Goal: Task Accomplishment & Management: Complete application form

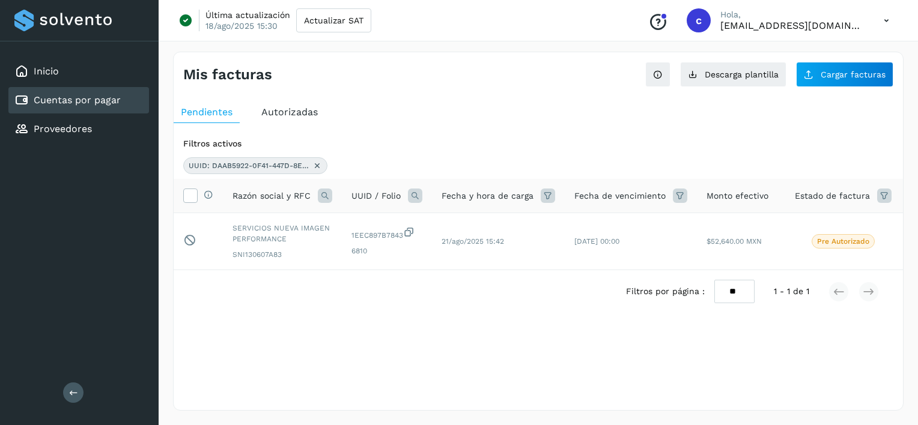
click at [130, 104] on div "Cuentas por pagar" at bounding box center [78, 100] width 141 height 26
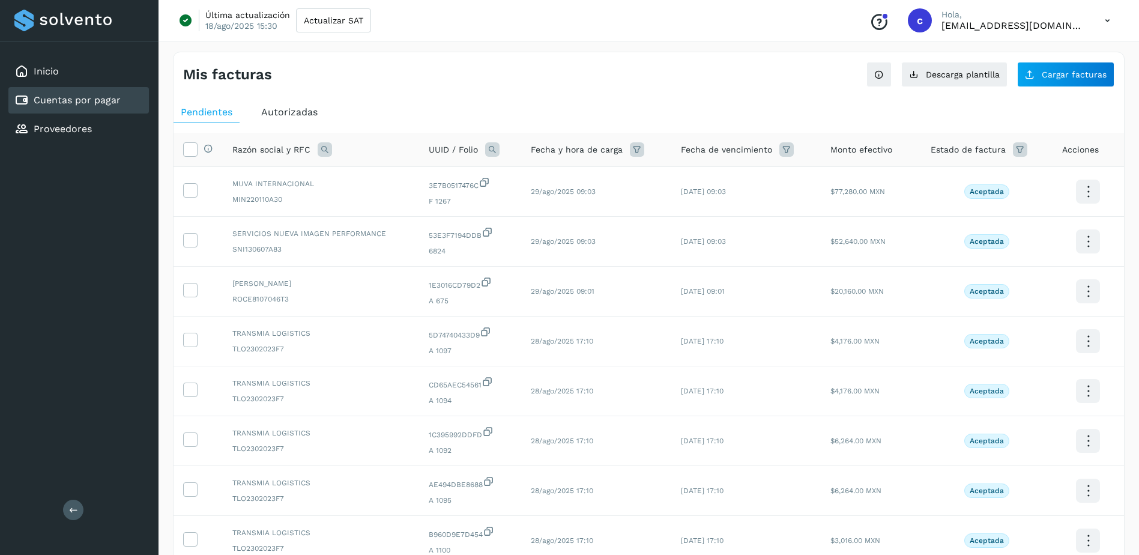
click at [112, 86] on div "Inicio Cuentas por pagar Proveedores" at bounding box center [79, 100] width 159 height 118
click at [112, 91] on div "Cuentas por pagar" at bounding box center [78, 100] width 141 height 26
click at [917, 75] on span "Descarga plantilla" at bounding box center [963, 74] width 74 height 8
click at [113, 113] on div "Cuentas por pagar" at bounding box center [78, 100] width 141 height 26
click at [115, 132] on div "Proveedores" at bounding box center [78, 129] width 141 height 26
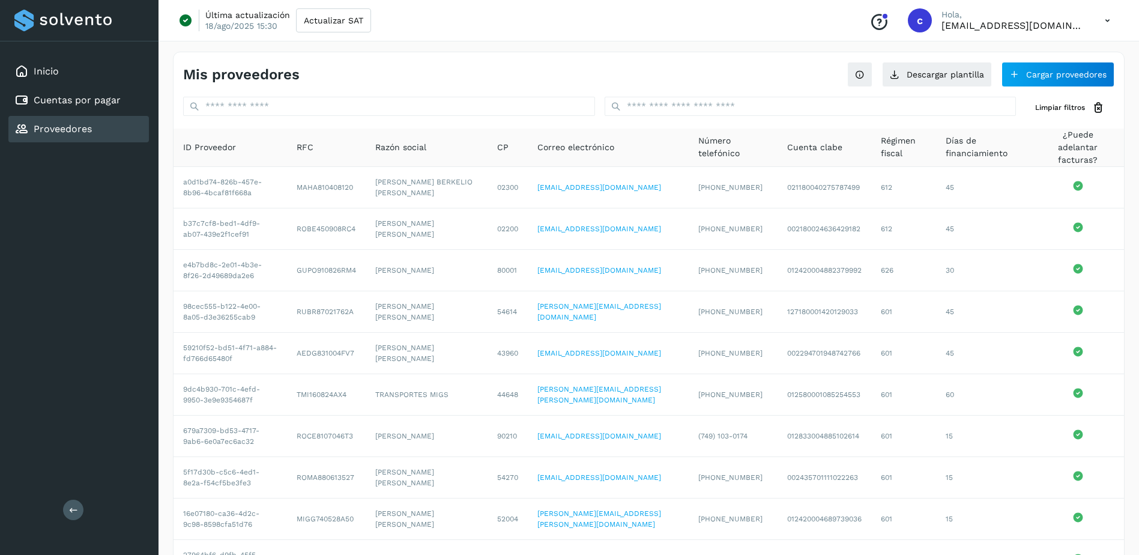
click at [393, 111] on div at bounding box center [389, 108] width 412 height 22
click at [678, 96] on div "Mis proveedores Descargar plantilla Cargar proveedores Limpiar filtros ID Prove…" at bounding box center [649, 338] width 952 height 572
click at [686, 107] on input "text" at bounding box center [811, 106] width 412 height 19
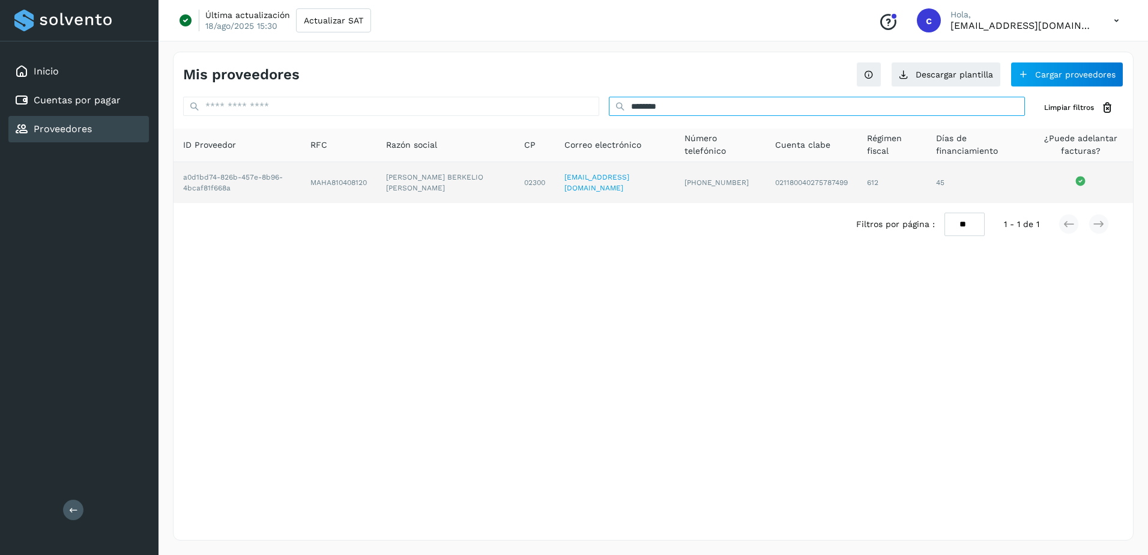
type input "********"
drag, startPoint x: 319, startPoint y: 182, endPoint x: 377, endPoint y: 183, distance: 57.7
click at [377, 183] on td "MAHA810408120" at bounding box center [446, 182] width 139 height 41
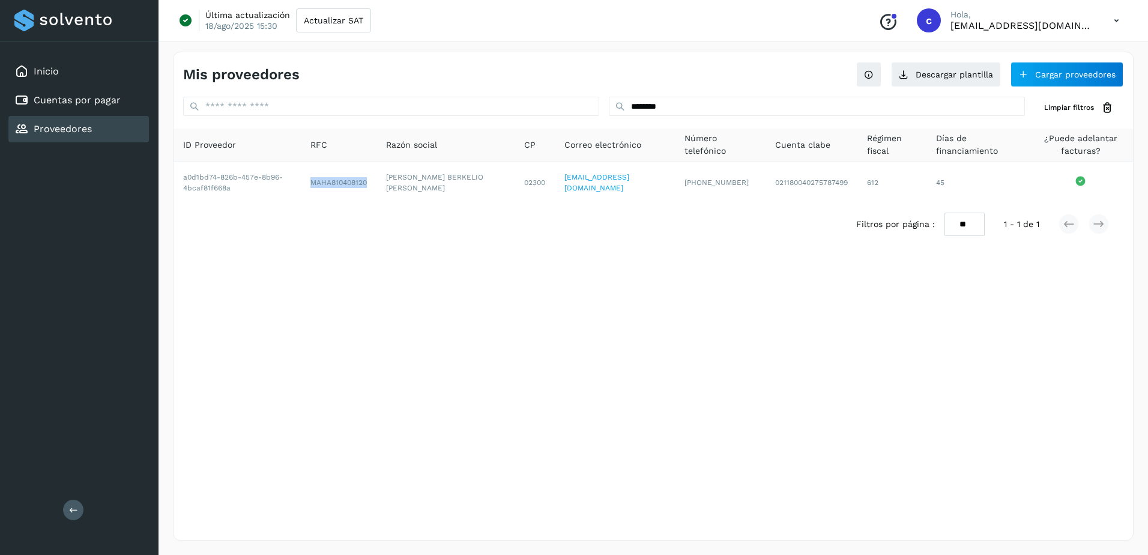
copy td "MAHA810408120"
click at [108, 96] on link "Cuentas por pagar" at bounding box center [77, 99] width 87 height 11
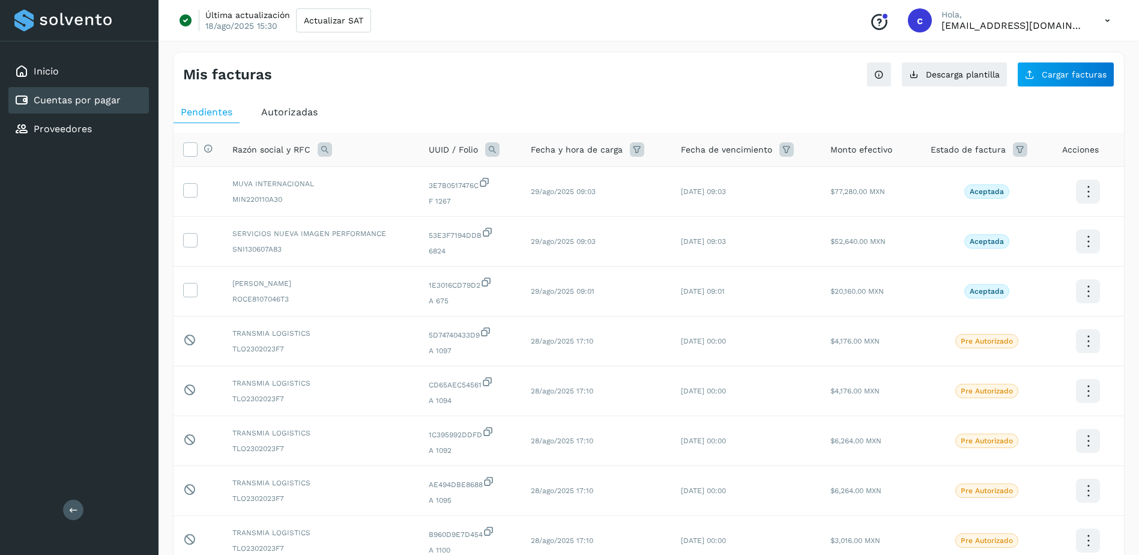
click at [917, 87] on div "Mis facturas Ver instrucciones para cargar Facturas Descarga plantilla Cargar f…" at bounding box center [649, 403] width 952 height 702
click at [917, 75] on button "Cargar facturas" at bounding box center [1066, 74] width 97 height 25
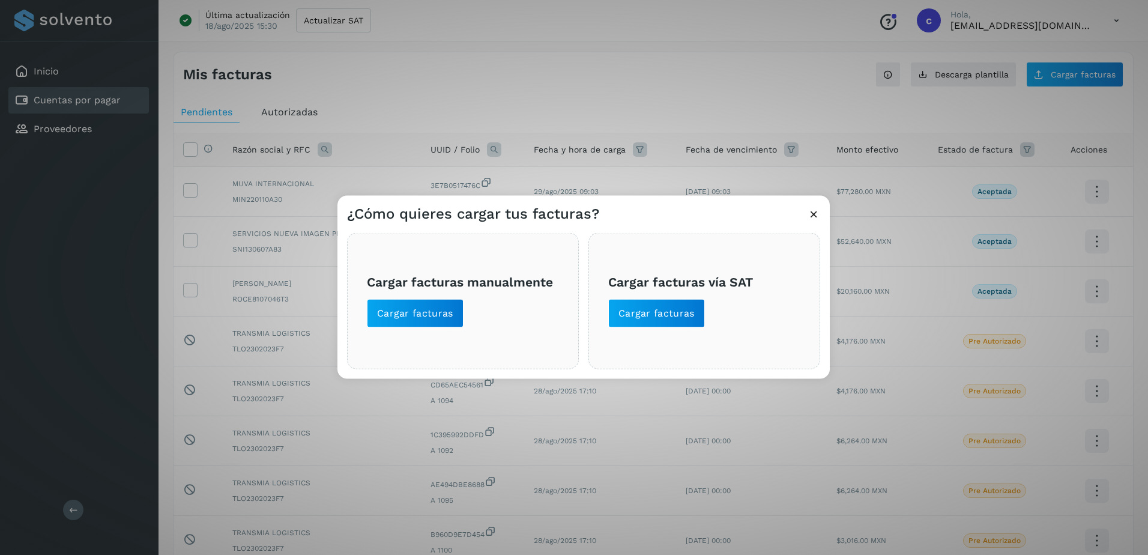
click at [470, 305] on span "Cargar facturas manualmente Cargar facturas" at bounding box center [463, 300] width 192 height 53
click at [422, 313] on span "Cargar facturas" at bounding box center [415, 313] width 76 height 13
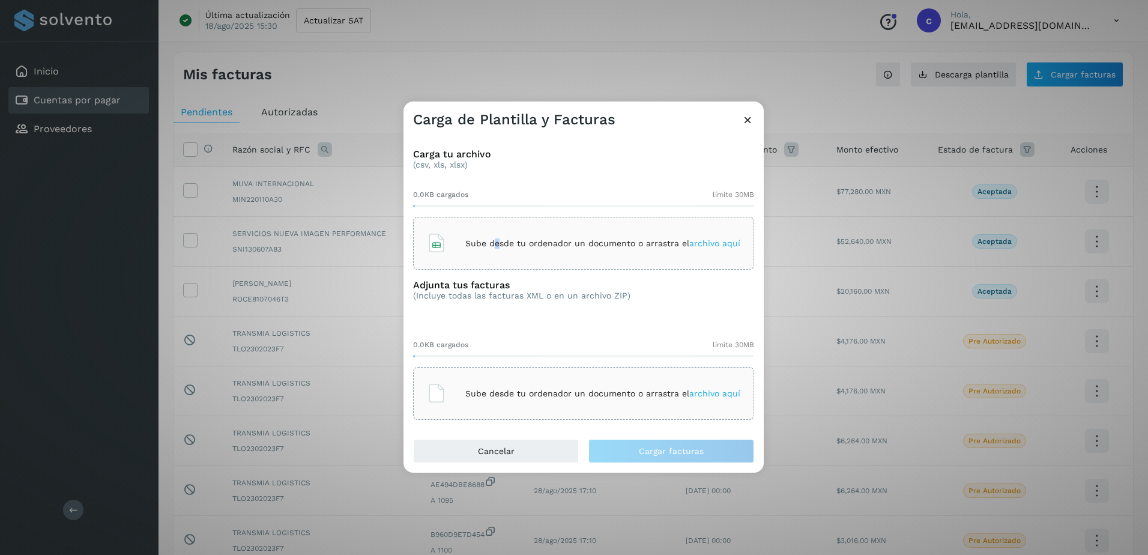
click at [499, 224] on div "Sube desde tu ordenador un documento o arrastra el archivo aquí" at bounding box center [583, 243] width 341 height 53
click at [571, 360] on div "0.0KB cargados límite 30MB Sube desde tu ordenador un documento o arrastra el a…" at bounding box center [583, 375] width 341 height 90
click at [585, 381] on div "Sube desde tu ordenador un documento o arrastra el archivo aquí" at bounding box center [584, 393] width 314 height 32
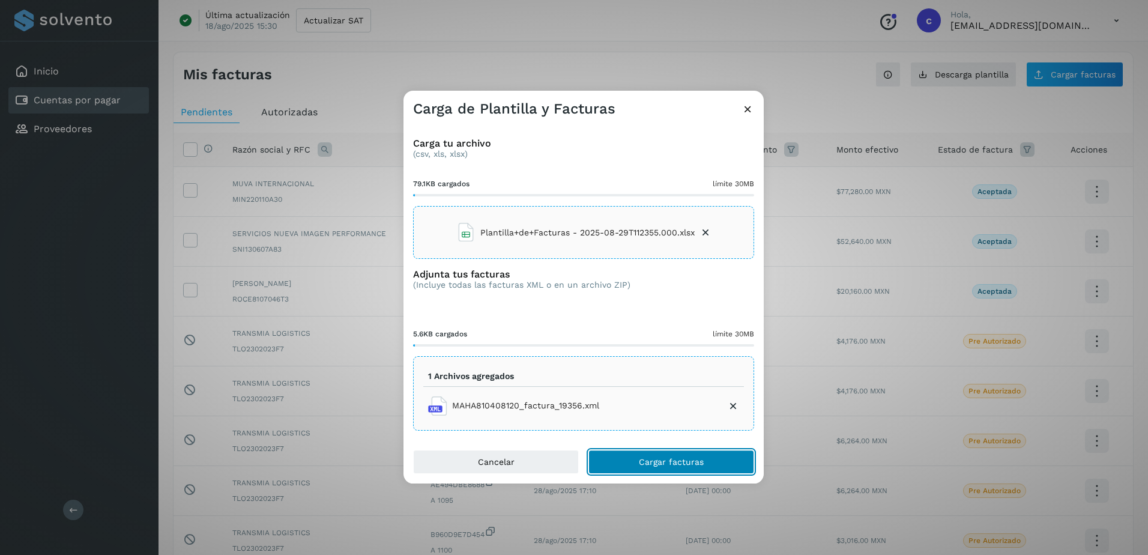
click at [741, 425] on button "Cargar facturas" at bounding box center [672, 462] width 166 height 24
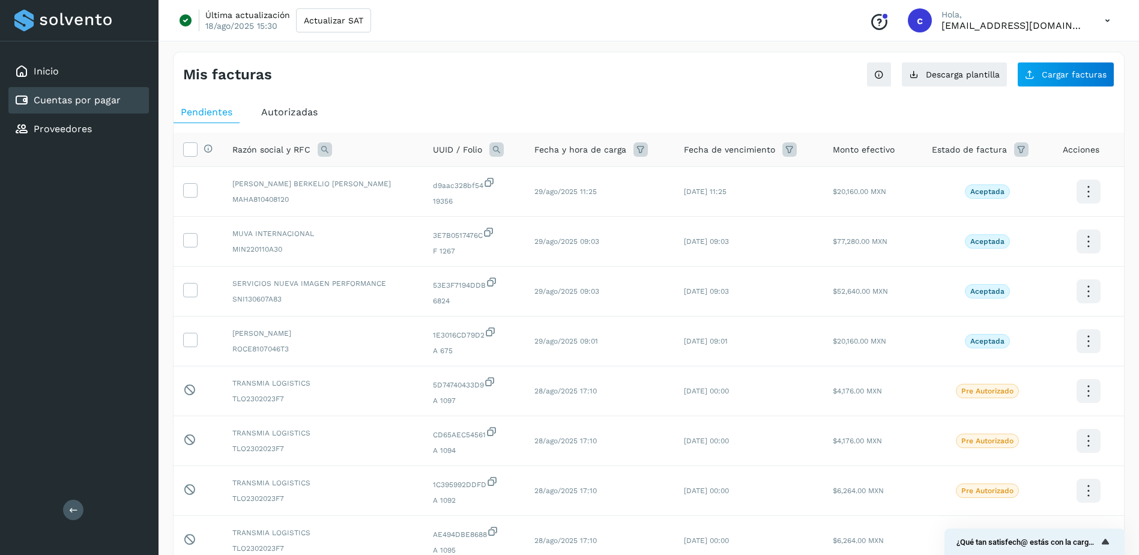
click at [85, 103] on link "Cuentas por pagar" at bounding box center [77, 99] width 87 height 11
click at [917, 76] on span "Descarga plantilla" at bounding box center [963, 74] width 74 height 8
click at [69, 128] on link "Proveedores" at bounding box center [63, 128] width 58 height 11
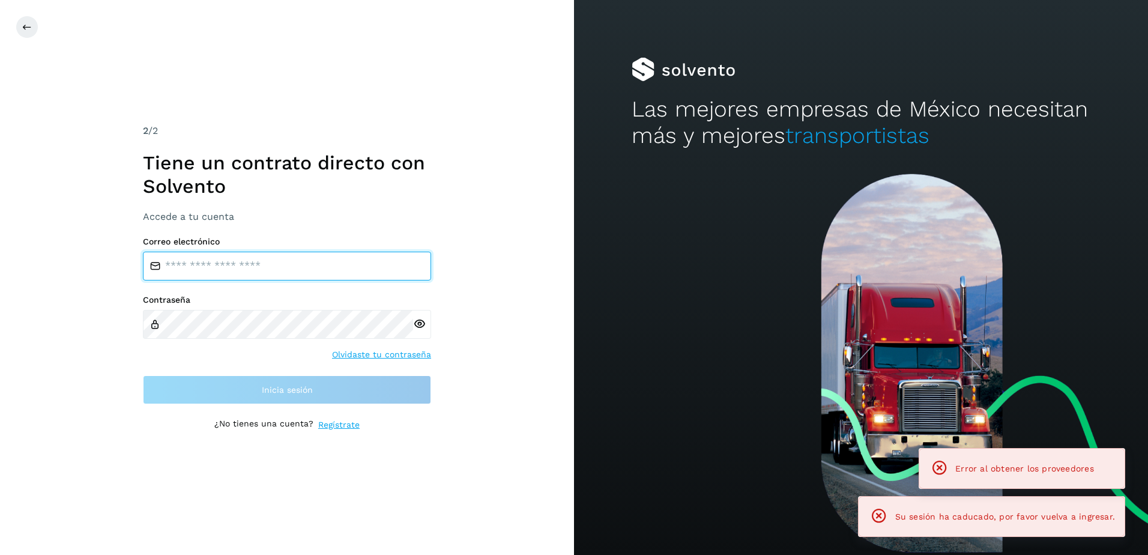
type input "**********"
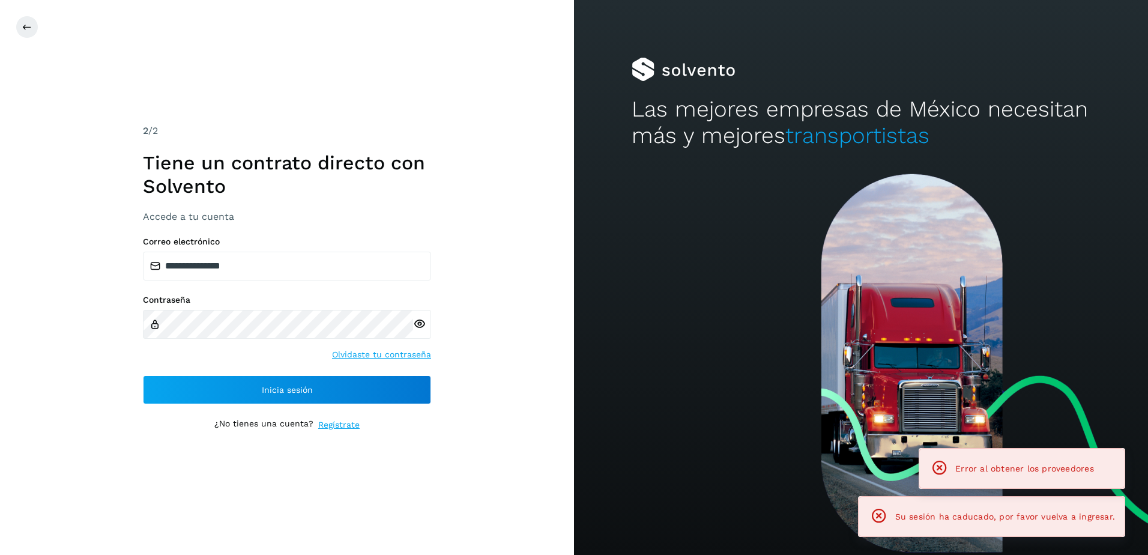
click at [333, 373] on div "**********" at bounding box center [287, 321] width 288 height 168
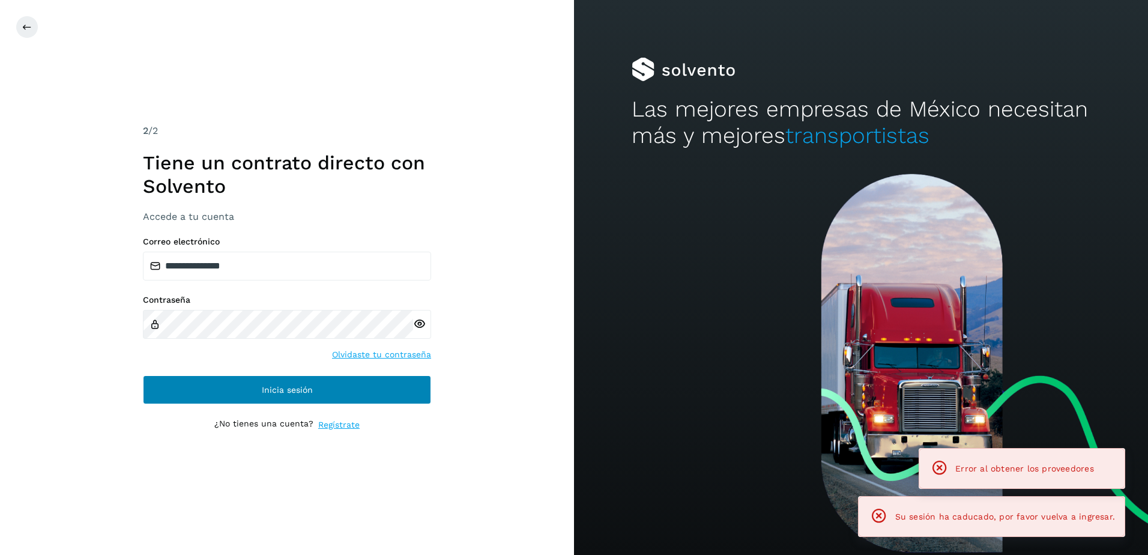
drag, startPoint x: 326, startPoint y: 374, endPoint x: 323, endPoint y: 379, distance: 6.2
click at [323, 379] on div "**********" at bounding box center [287, 321] width 288 height 168
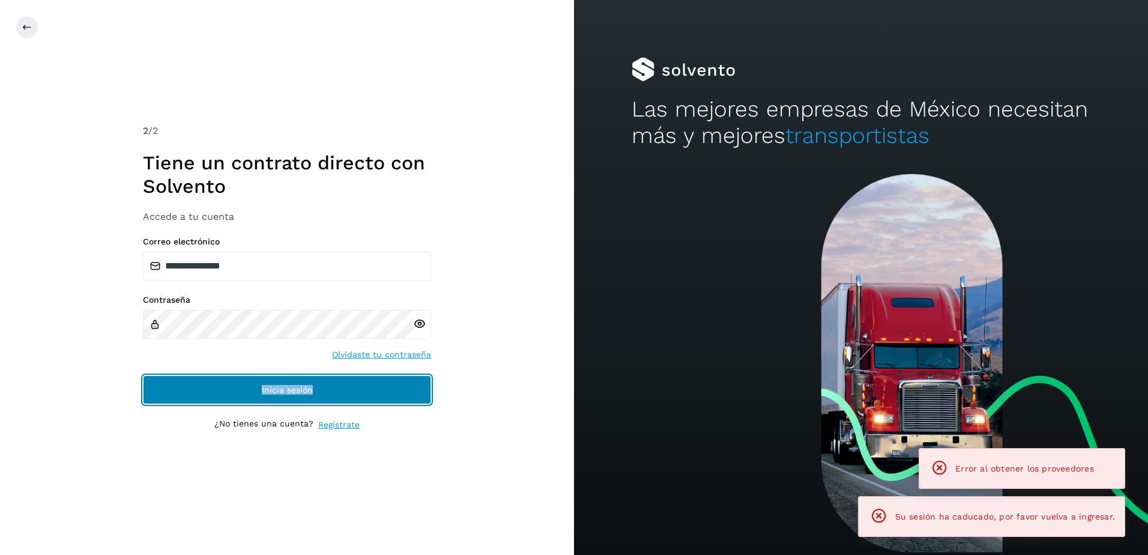
drag, startPoint x: 323, startPoint y: 379, endPoint x: 313, endPoint y: 390, distance: 14.9
click at [317, 390] on button "Inicia sesión" at bounding box center [287, 389] width 288 height 29
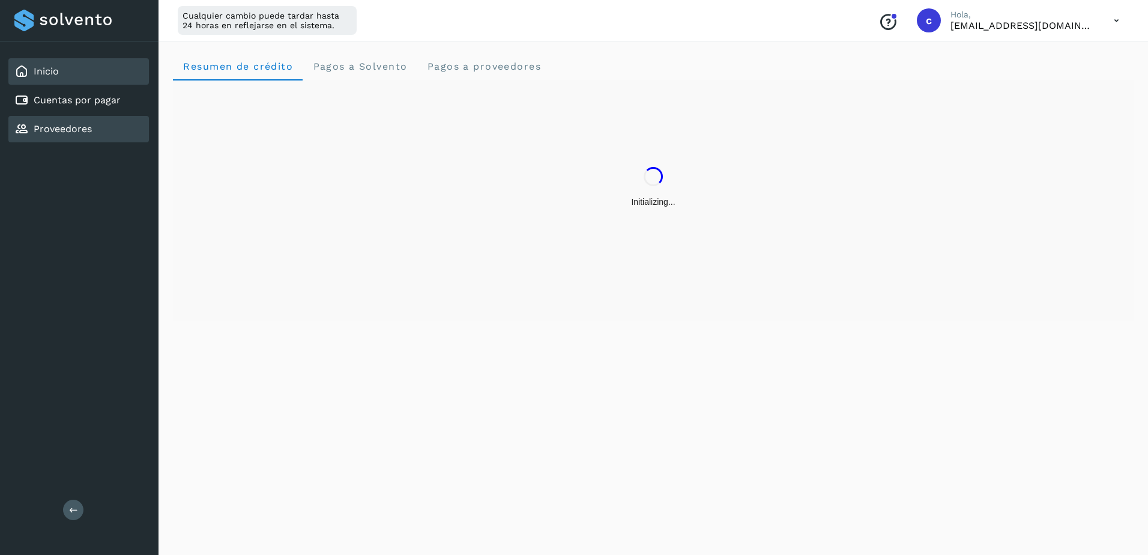
click at [96, 133] on div "Proveedores" at bounding box center [78, 129] width 141 height 26
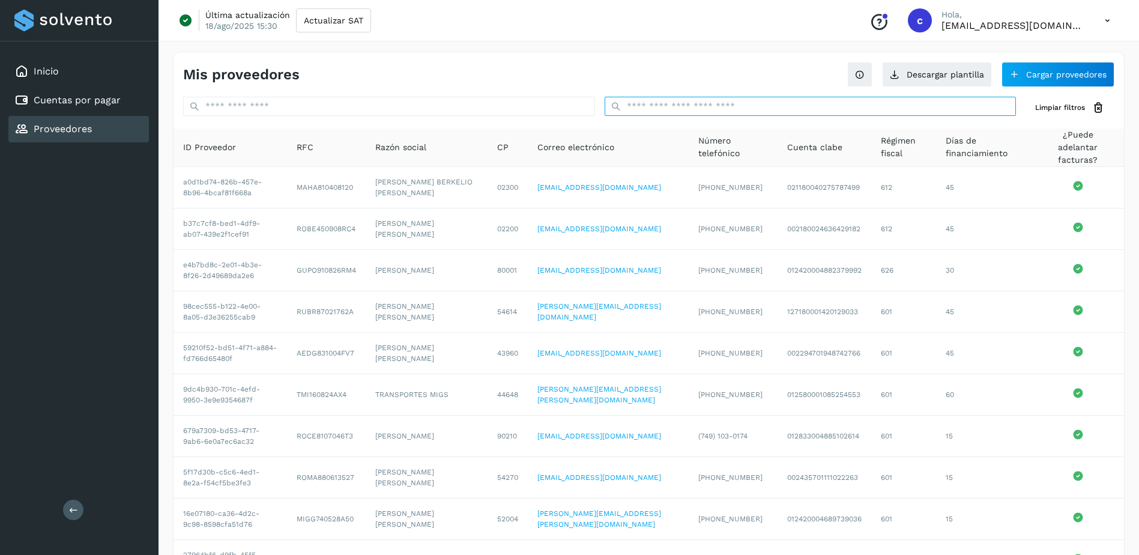
click at [742, 104] on input "text" at bounding box center [811, 106] width 412 height 19
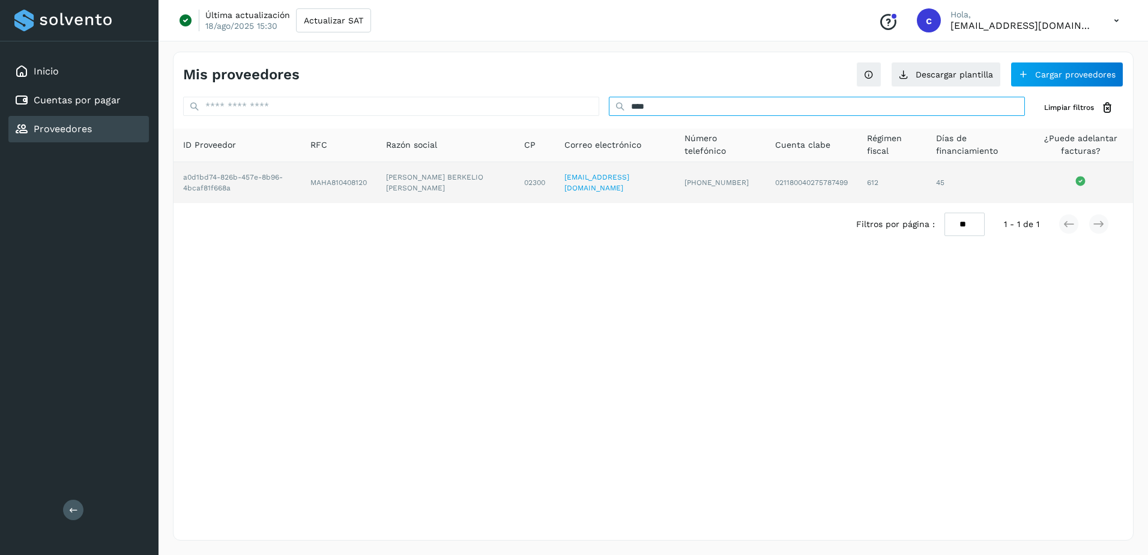
type input "****"
drag, startPoint x: 321, startPoint y: 188, endPoint x: 374, endPoint y: 186, distance: 52.9
click at [377, 186] on td "MAHA810408120" at bounding box center [446, 182] width 139 height 41
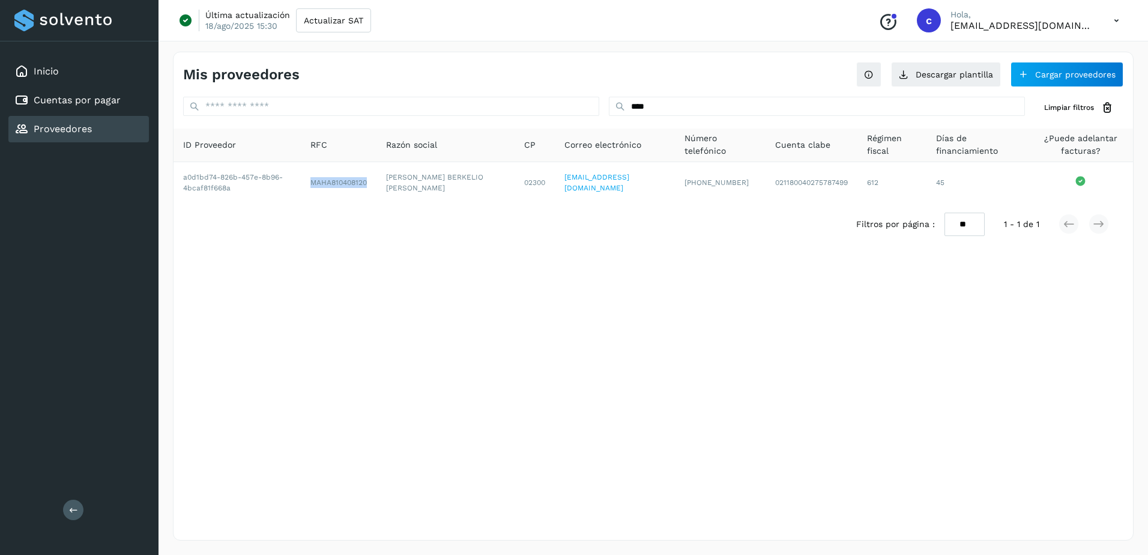
copy td "MAHA810408120"
click at [131, 106] on div "Cuentas por pagar" at bounding box center [78, 100] width 141 height 26
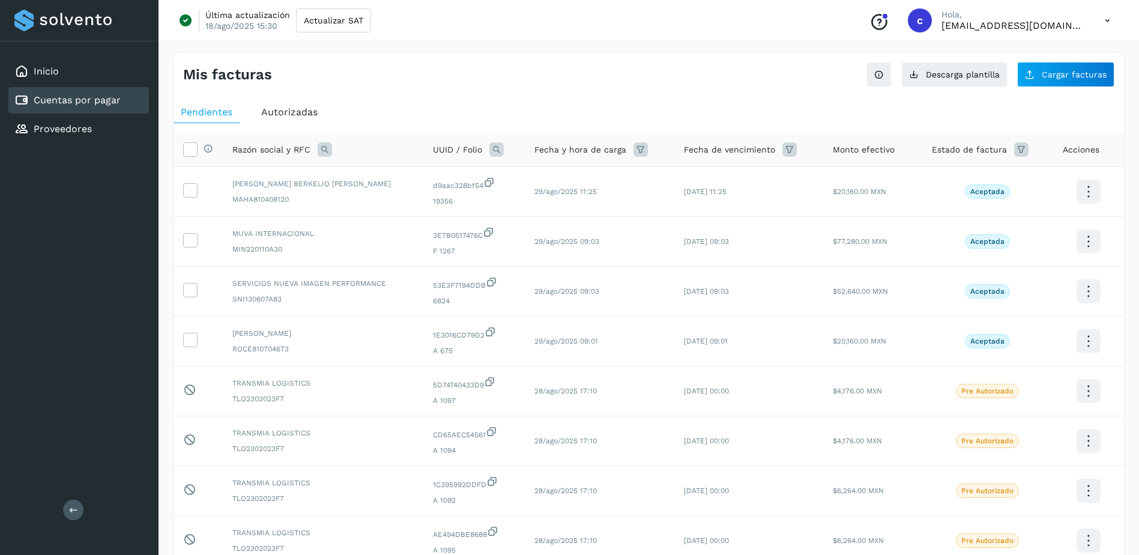
click at [917, 61] on div "Mis facturas Ver instrucciones para cargar Facturas Descarga plantilla Cargar f…" at bounding box center [649, 69] width 951 height 35
click at [917, 84] on button "Cargar facturas" at bounding box center [1066, 74] width 97 height 25
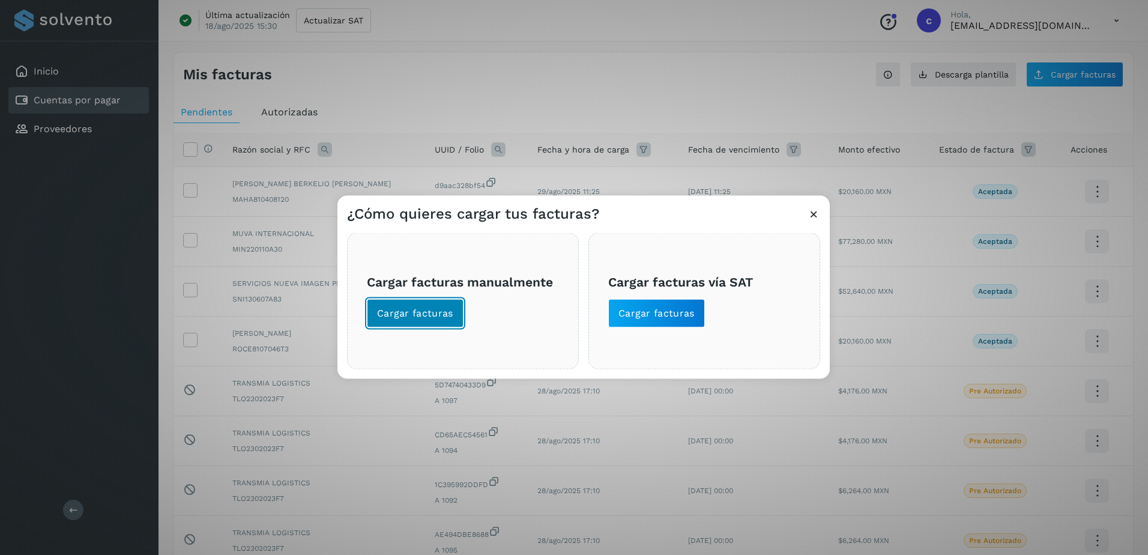
click at [454, 326] on button "Cargar facturas" at bounding box center [415, 313] width 97 height 29
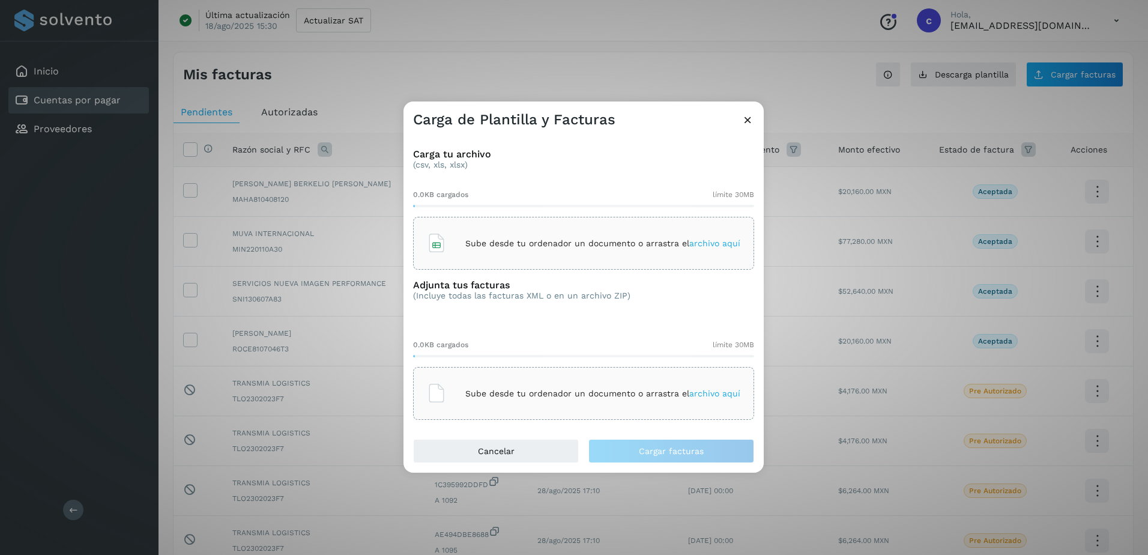
click at [483, 256] on div "Sube desde tu ordenador un documento o arrastra el archivo aquí" at bounding box center [584, 243] width 314 height 32
click at [555, 399] on div "Sube desde tu ordenador un documento o arrastra el archivo aquí" at bounding box center [584, 393] width 314 height 32
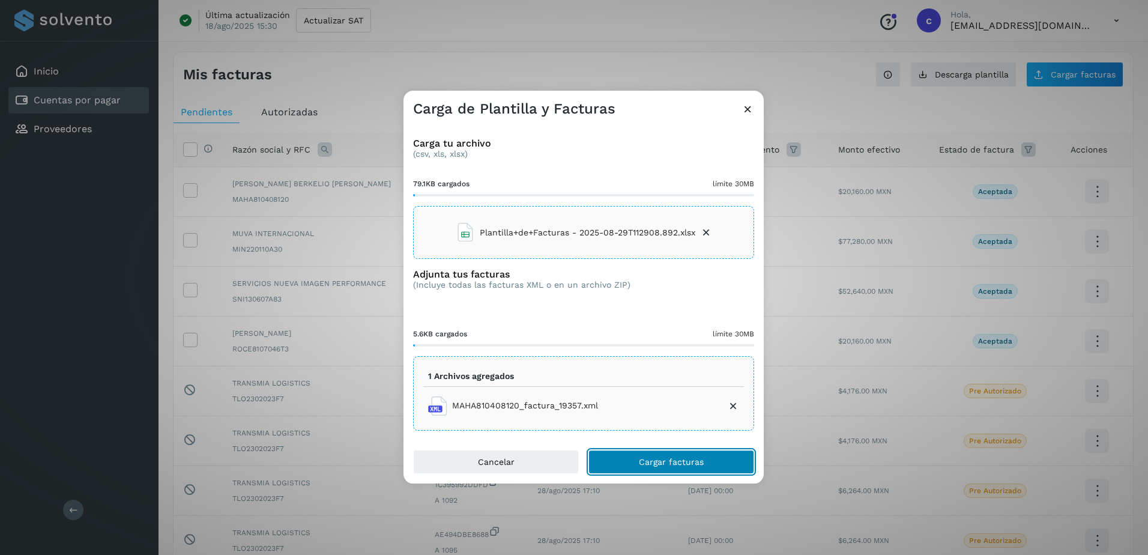
click at [652, 425] on button "Cargar facturas" at bounding box center [672, 462] width 166 height 24
